Goal: Task Accomplishment & Management: Manage account settings

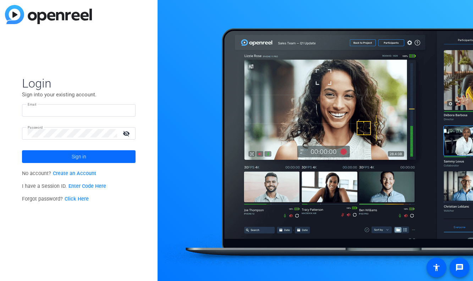
type input "[PERSON_NAME][EMAIL_ADDRESS][DOMAIN_NAME]"
click at [90, 159] on span at bounding box center [78, 156] width 113 height 17
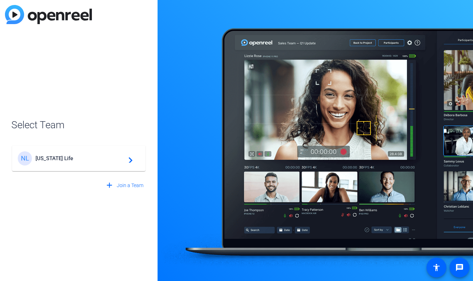
click at [83, 161] on span "[US_STATE] Life" at bounding box center [79, 158] width 89 height 6
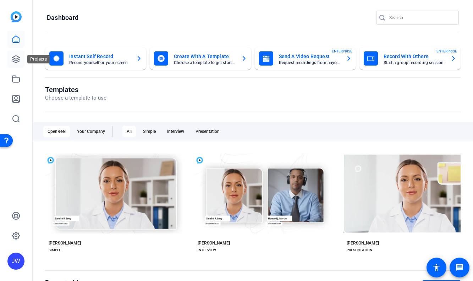
click at [22, 57] on link at bounding box center [15, 59] width 17 height 17
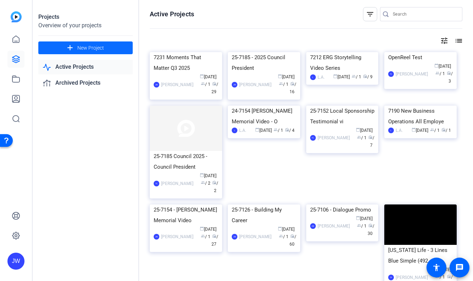
click at [76, 45] on span at bounding box center [85, 47] width 94 height 17
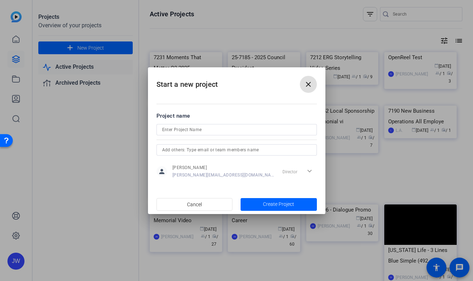
click at [198, 131] on input at bounding box center [236, 130] width 149 height 9
type input "7181 - Lead Forward Program Kick-off Video"
click at [281, 205] on span "Create Project" at bounding box center [278, 204] width 31 height 7
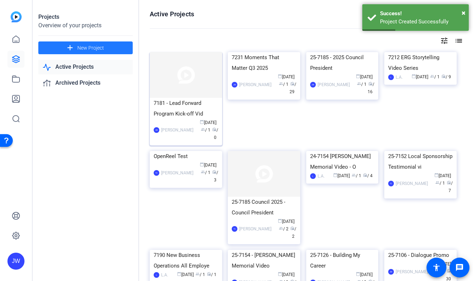
click at [197, 110] on div "7181 - Lead Forward Program Kick-off Vid" at bounding box center [186, 108] width 65 height 21
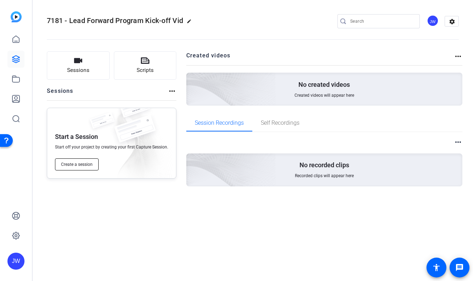
click at [87, 167] on span "Create a session" at bounding box center [77, 165] width 32 height 6
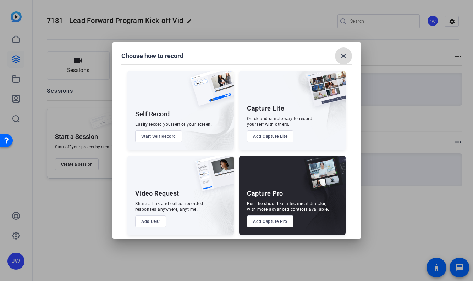
click at [347, 55] on mat-icon "close" at bounding box center [343, 56] width 9 height 9
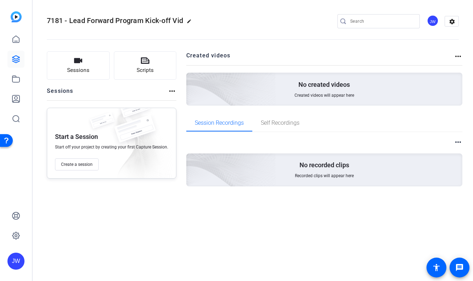
click at [288, 42] on openreel-divider-bar at bounding box center [253, 38] width 412 height 22
click at [449, 23] on mat-icon "settings" at bounding box center [452, 21] width 14 height 11
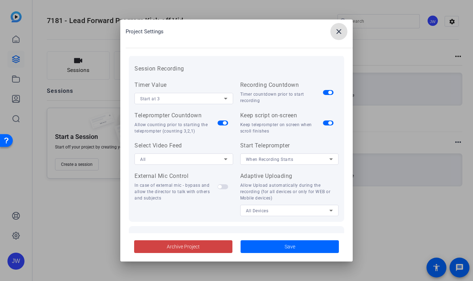
scroll to position [74, 0]
click at [227, 97] on icon at bounding box center [225, 97] width 9 height 9
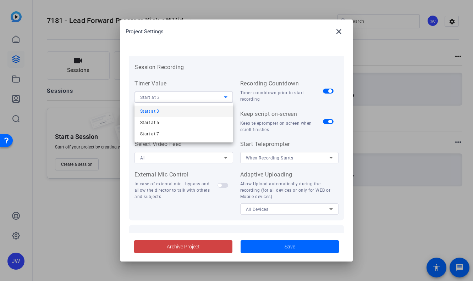
click at [226, 69] on div at bounding box center [236, 140] width 473 height 281
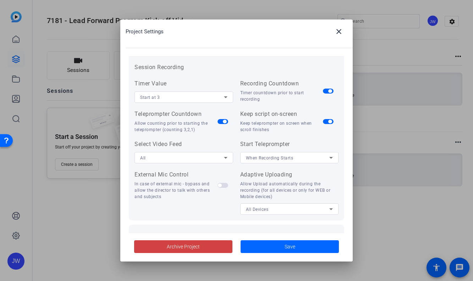
click at [329, 91] on span "button" at bounding box center [330, 91] width 4 height 4
click at [329, 122] on span "button" at bounding box center [330, 122] width 4 height 4
click at [227, 122] on span "button" at bounding box center [222, 121] width 11 height 5
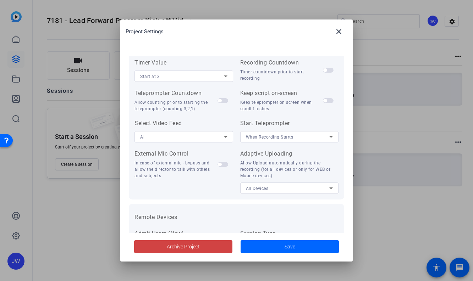
scroll to position [96, 0]
click at [294, 192] on div "All Devices" at bounding box center [288, 187] width 84 height 9
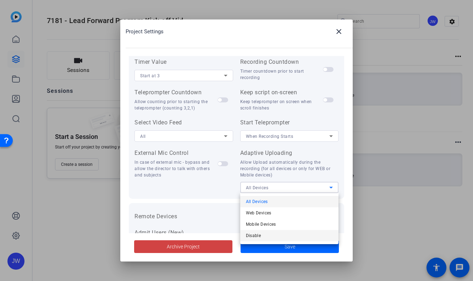
click at [270, 232] on mat-option "Disable" at bounding box center [289, 235] width 99 height 11
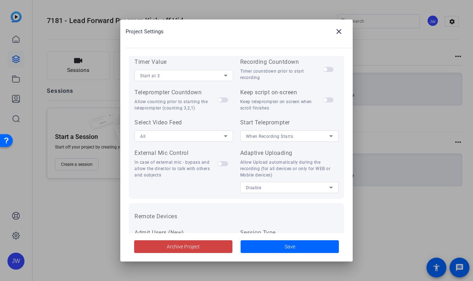
click at [299, 169] on div "Allow Upload automatically during the recording (for all devices or only for WE…" at bounding box center [289, 168] width 99 height 19
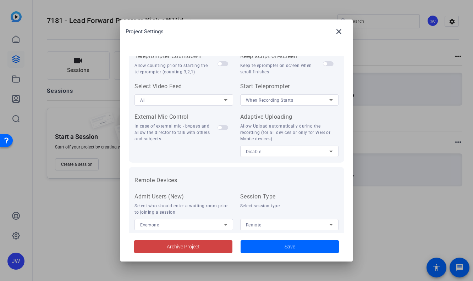
scroll to position [146, 0]
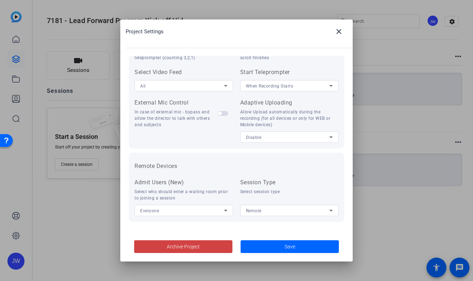
click at [314, 136] on div "Disable" at bounding box center [288, 137] width 84 height 9
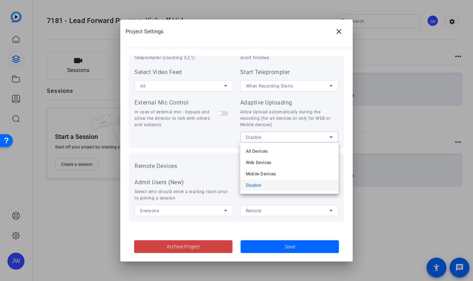
click at [316, 126] on div at bounding box center [236, 140] width 473 height 281
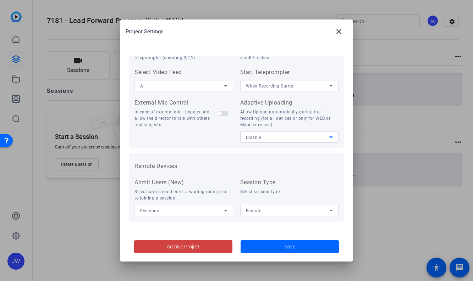
click at [312, 135] on div "Disable" at bounding box center [288, 137] width 84 height 9
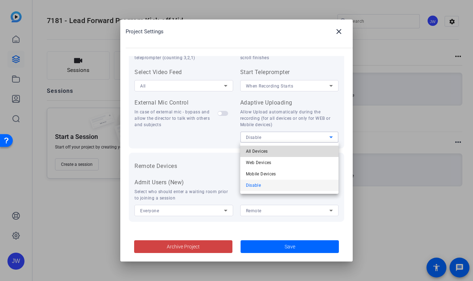
click at [300, 151] on mat-option "All Devices" at bounding box center [289, 151] width 99 height 11
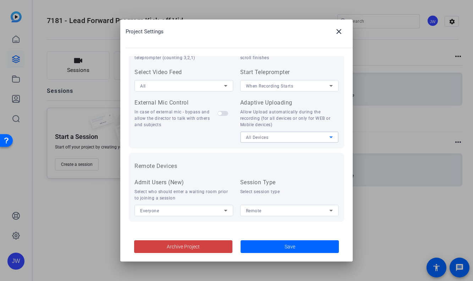
click at [309, 124] on div "Allow Upload automatically during the recording (for all devices or only for WE…" at bounding box center [289, 118] width 99 height 19
click at [283, 251] on span at bounding box center [289, 246] width 98 height 17
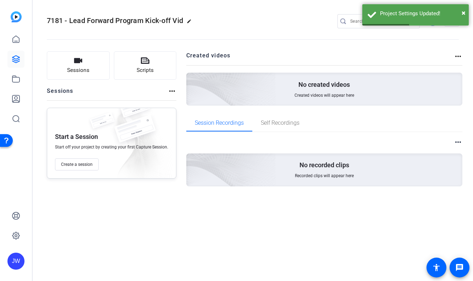
click at [317, 33] on openreel-divider-bar at bounding box center [253, 38] width 412 height 22
